Goal: Task Accomplishment & Management: Manage account settings

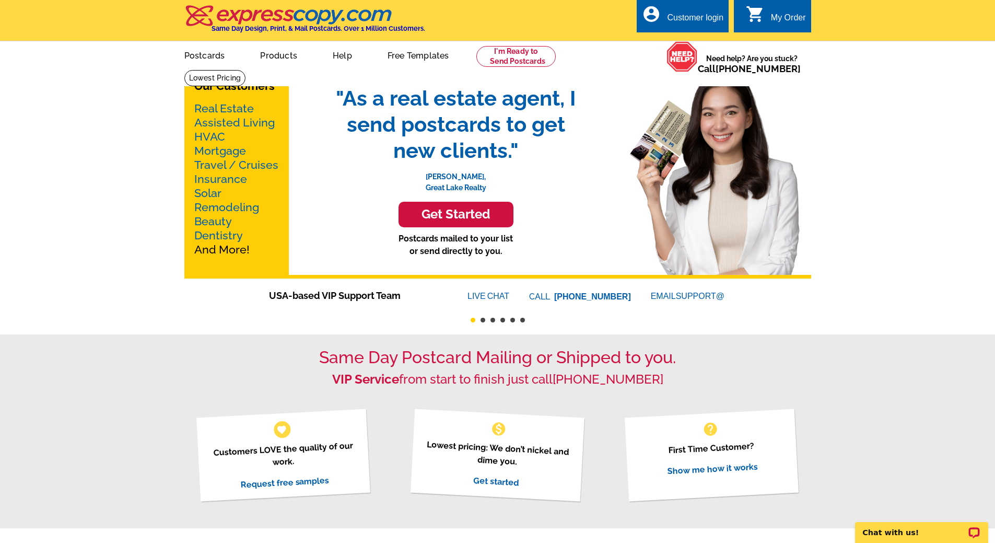
click at [703, 13] on div "Customer login" at bounding box center [695, 20] width 56 height 15
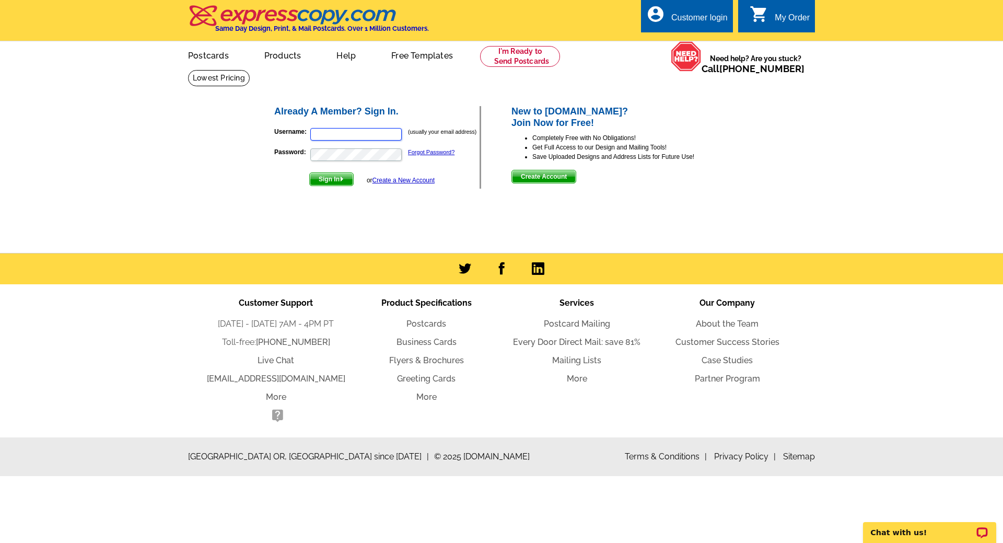
click at [331, 134] on input "Username:" at bounding box center [355, 134] width 91 height 13
type input "[EMAIL_ADDRESS][DOMAIN_NAME]"
click at [309, 172] on button "Sign In" at bounding box center [331, 179] width 44 height 14
